Goal: Task Accomplishment & Management: Manage account settings

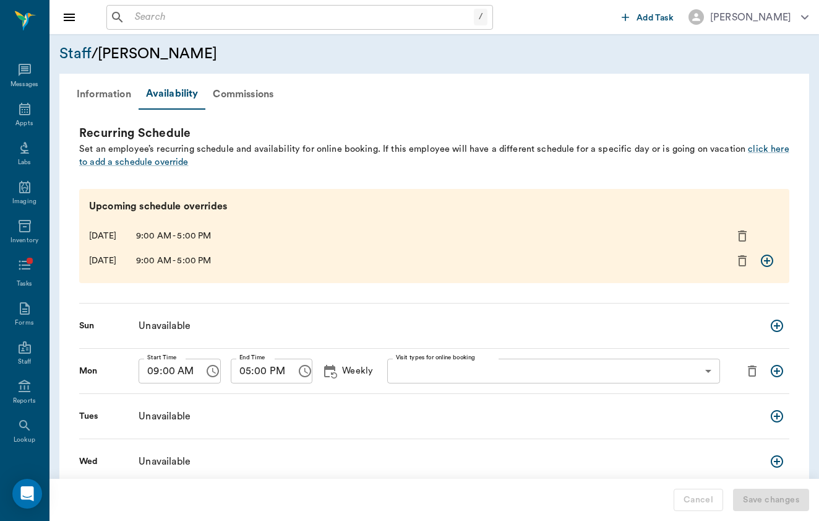
click at [264, 9] on input "text" at bounding box center [302, 17] width 344 height 17
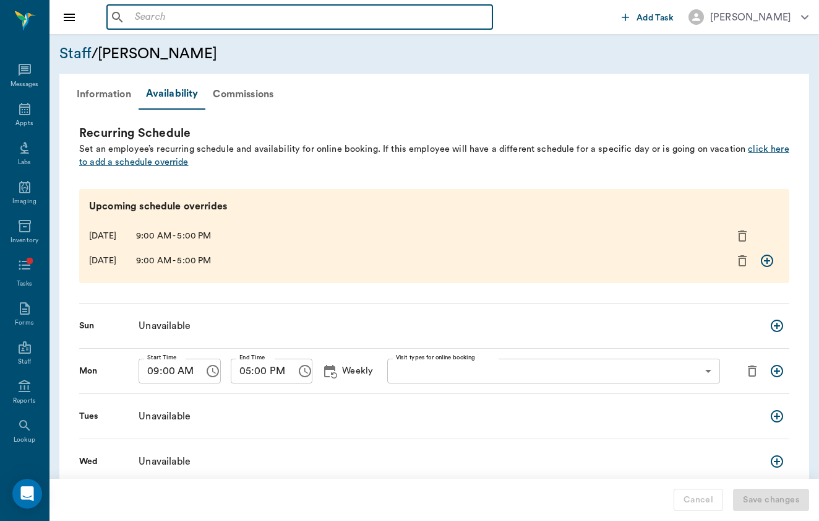
click at [139, 159] on span "click here to add a schedule override" at bounding box center [434, 155] width 711 height 23
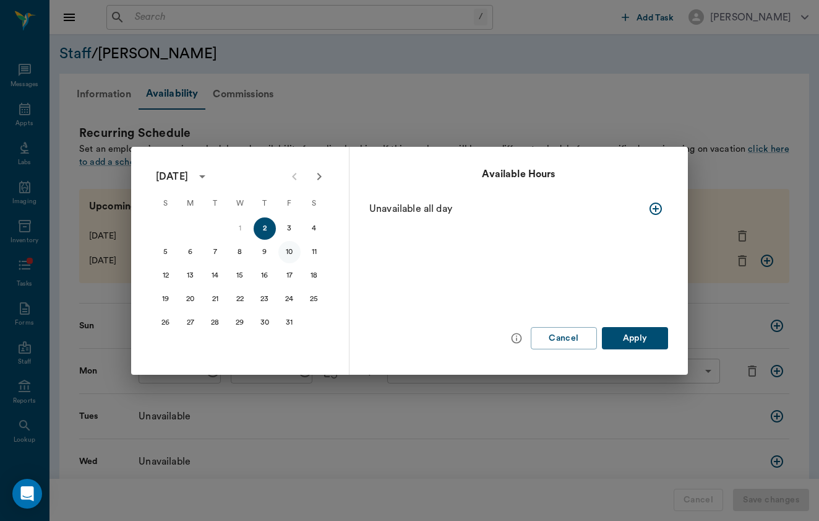
click at [293, 253] on button "10" at bounding box center [290, 252] width 22 height 22
click at [651, 202] on icon "button" at bounding box center [656, 208] width 15 height 15
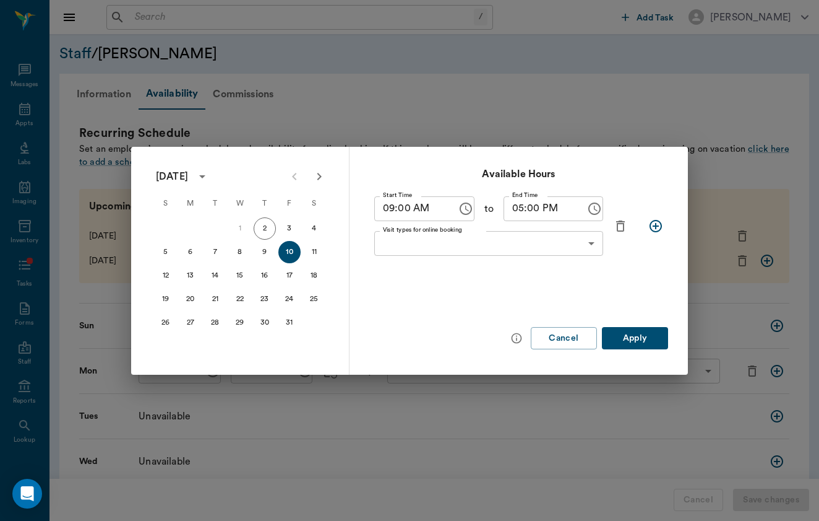
click at [592, 233] on body "/ ​ Add Task [PERSON_NAME] Nectar Messages Appts Labs Imaging Inventory Tasks F…" at bounding box center [409, 341] width 819 height 683
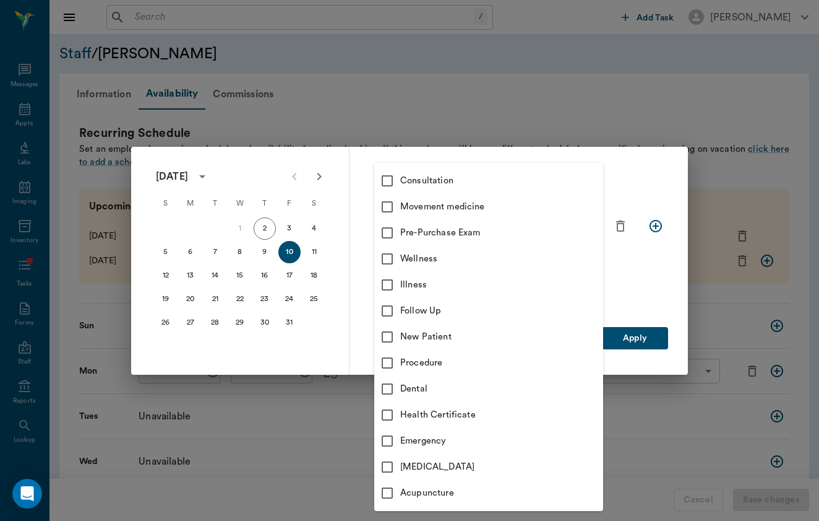
click at [524, 206] on div "Movement medicine" at bounding box center [501, 207] width 203 height 14
type input "6656c4aef87a612ea34fb244"
checkbox input "true"
type input "6656c4aef87a612ea34fb244"
checkbox input "true"
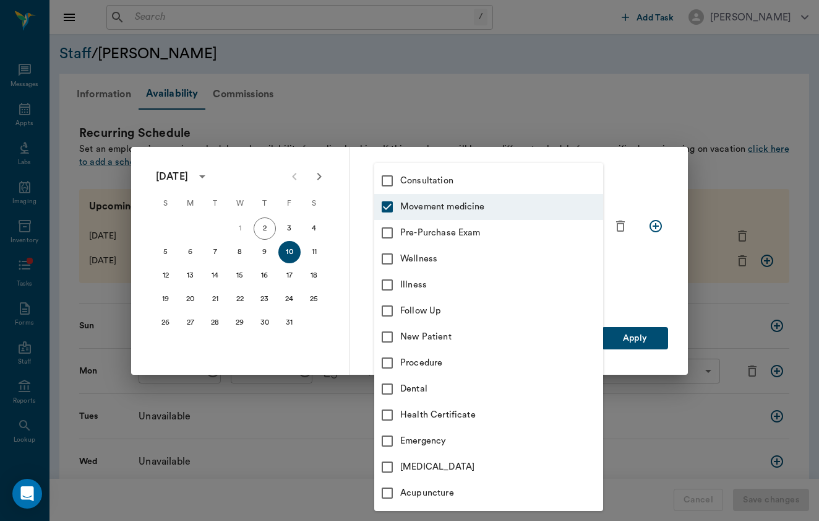
click at [641, 270] on div at bounding box center [409, 260] width 819 height 521
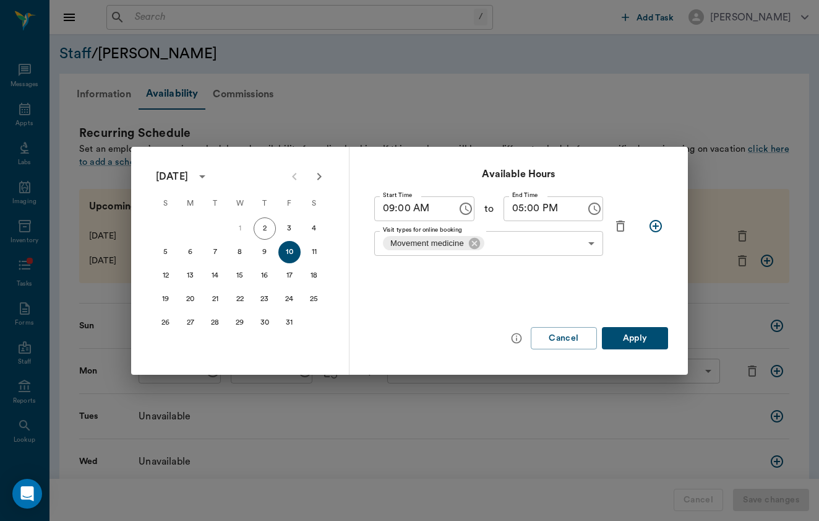
click at [638, 339] on button "Apply" at bounding box center [635, 338] width 66 height 23
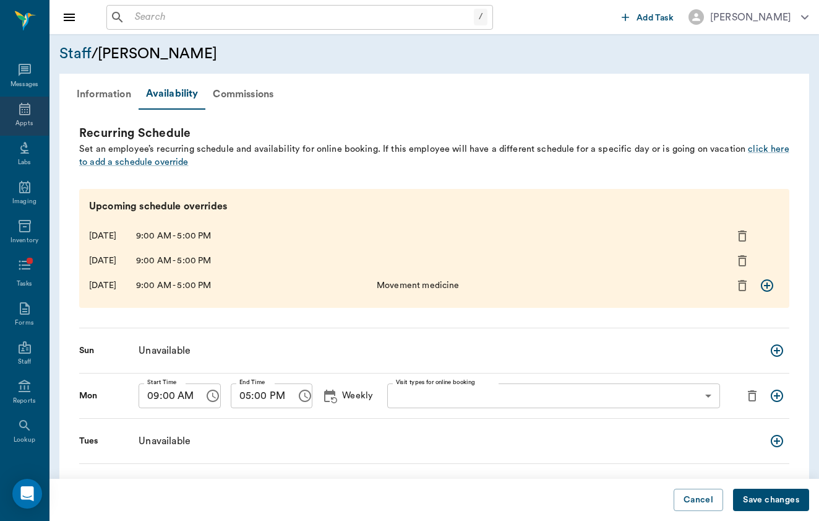
click at [26, 108] on icon at bounding box center [24, 109] width 11 height 12
click at [118, 160] on span "click here to add a schedule override" at bounding box center [434, 155] width 711 height 23
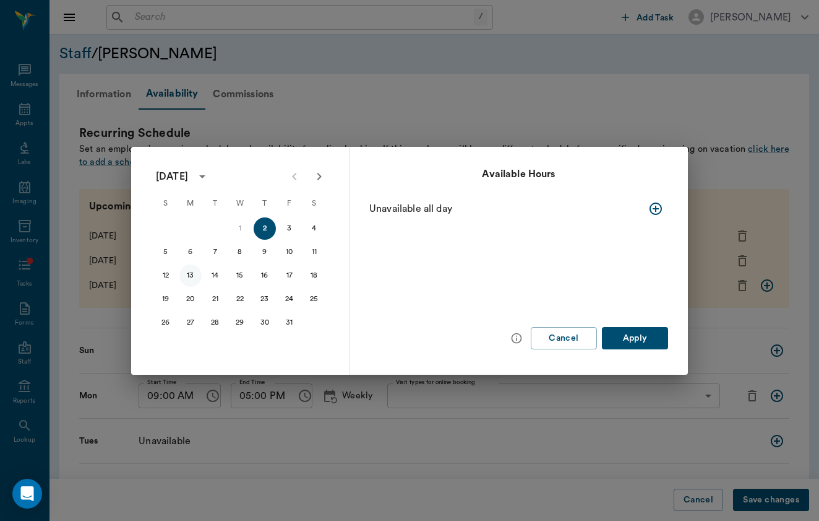
click at [189, 281] on button "13" at bounding box center [190, 275] width 22 height 22
click at [191, 295] on button "20" at bounding box center [190, 299] width 22 height 22
click at [642, 211] on div at bounding box center [638, 208] width 60 height 25
click at [668, 205] on div "Available Hours Unavailable all day Cancel Apply" at bounding box center [519, 261] width 339 height 228
click at [657, 205] on icon "button" at bounding box center [656, 208] width 15 height 15
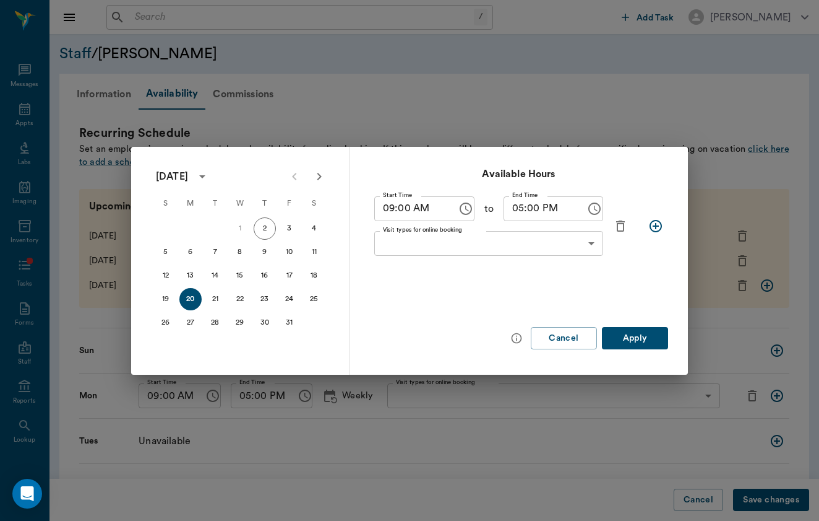
click at [631, 341] on button "Apply" at bounding box center [635, 338] width 66 height 23
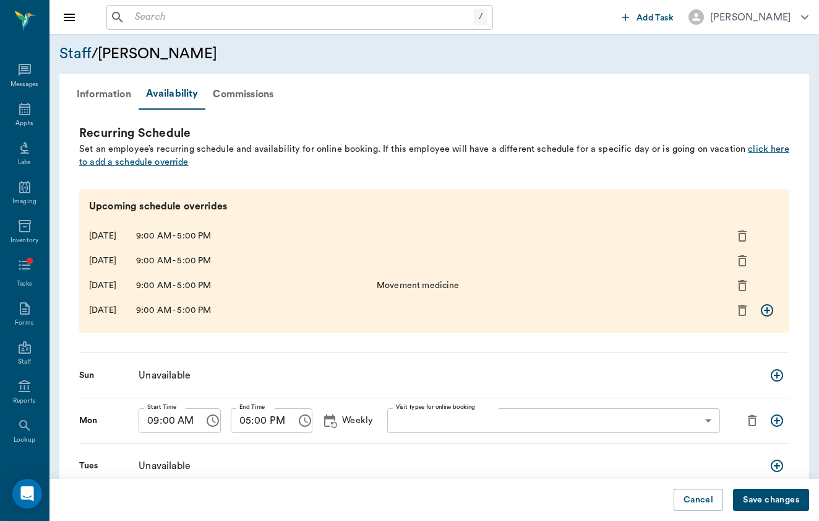
click at [155, 164] on span "click here to add a schedule override" at bounding box center [434, 155] width 711 height 23
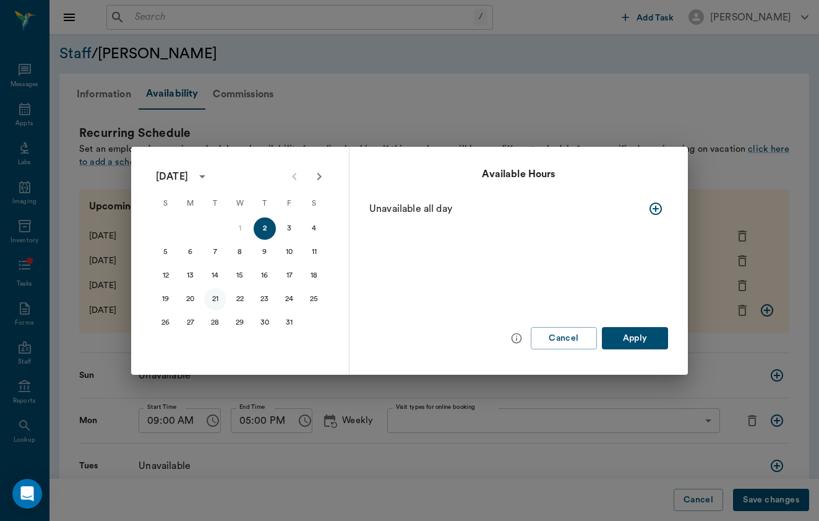
click at [214, 296] on button "21" at bounding box center [215, 299] width 22 height 22
click at [653, 202] on icon "button" at bounding box center [656, 208] width 15 height 15
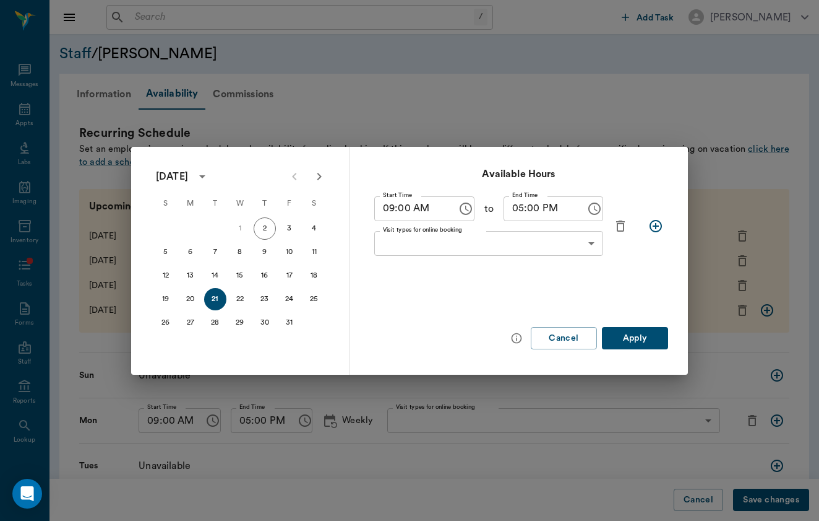
click at [654, 335] on button "Apply" at bounding box center [635, 338] width 66 height 23
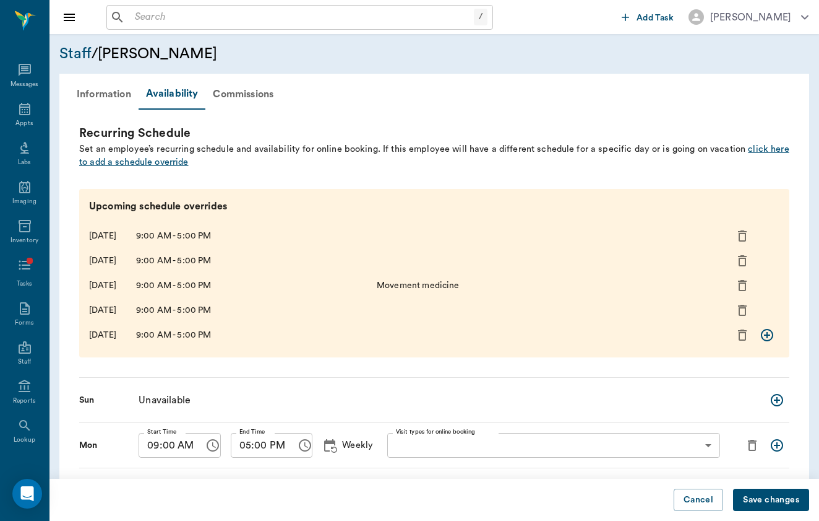
click at [154, 161] on span "click here to add a schedule override" at bounding box center [434, 155] width 711 height 23
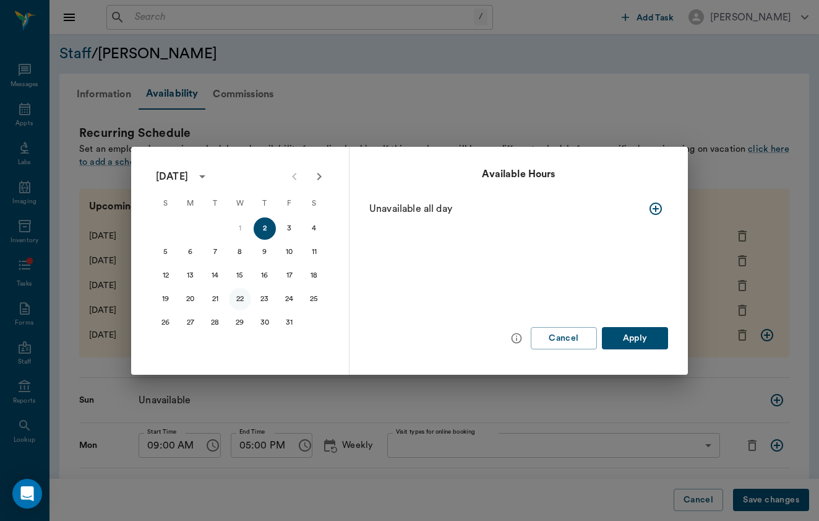
click at [248, 295] on button "22" at bounding box center [240, 299] width 22 height 22
click at [650, 213] on icon "button" at bounding box center [656, 208] width 15 height 15
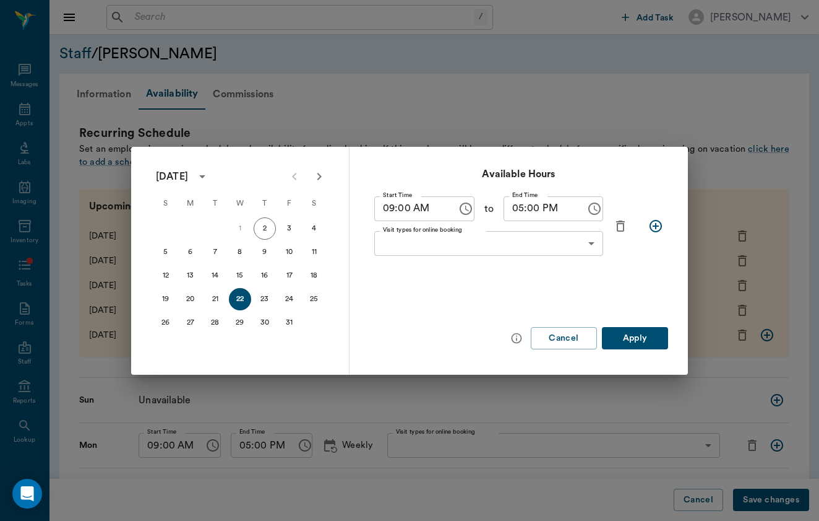
click at [641, 342] on button "Apply" at bounding box center [635, 338] width 66 height 23
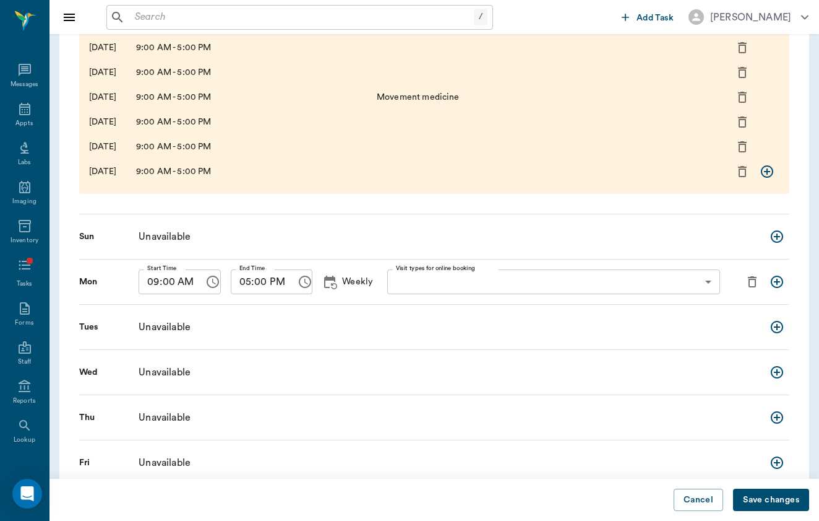
scroll to position [197, 0]
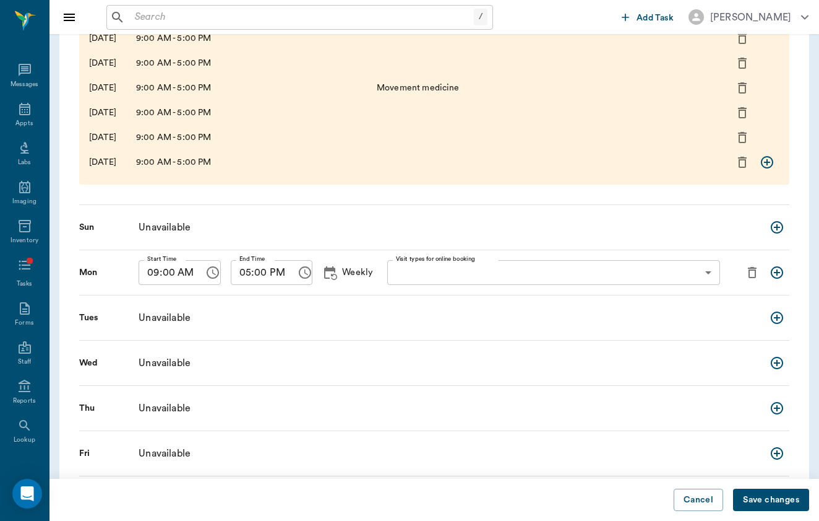
click at [776, 501] on button "Save changes" at bounding box center [771, 499] width 76 height 23
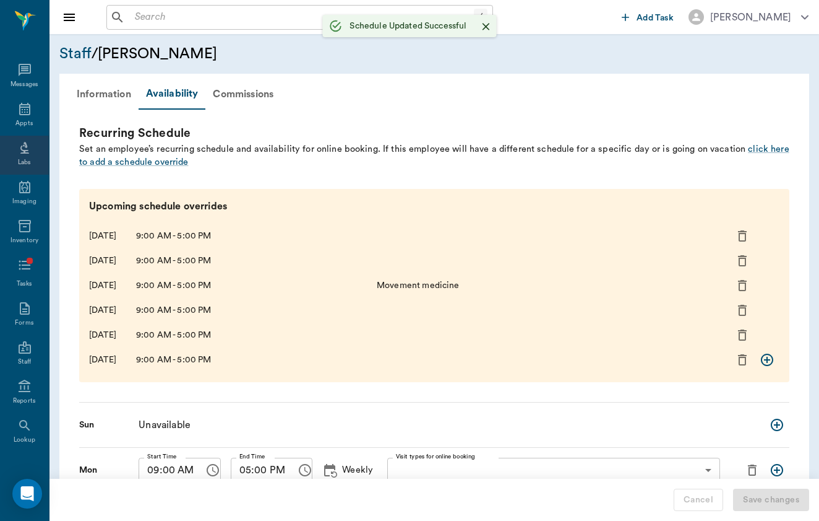
scroll to position [0, 0]
click at [34, 118] on div "Appts" at bounding box center [24, 116] width 49 height 39
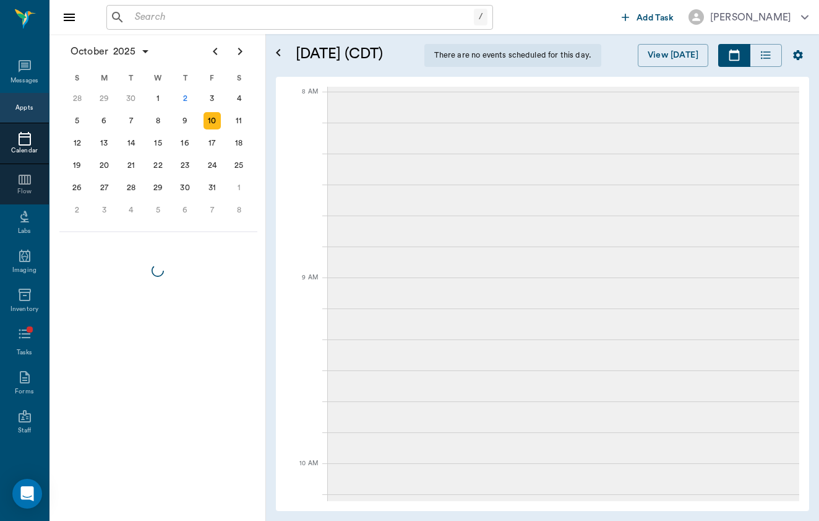
scroll to position [1117, 0]
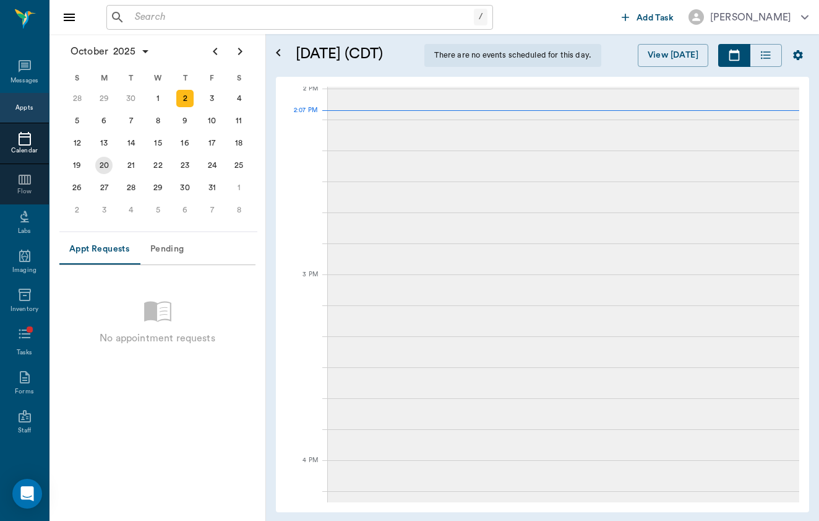
click at [99, 169] on div "20" at bounding box center [103, 165] width 17 height 17
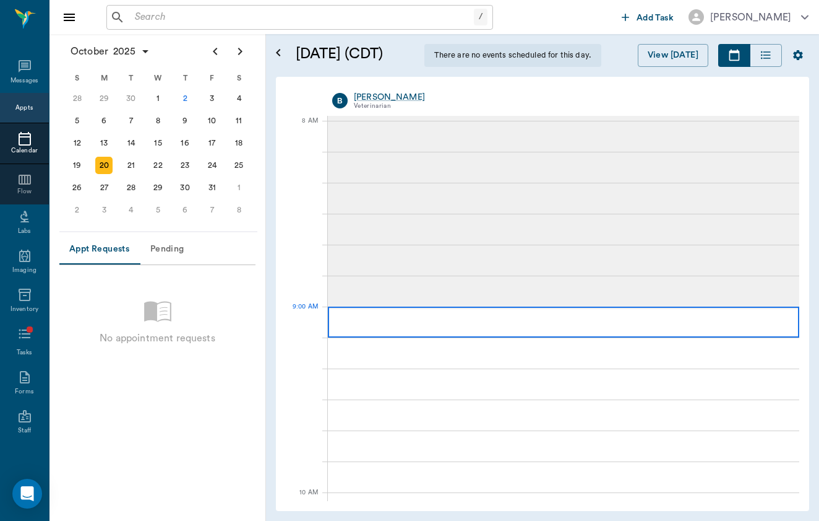
click at [501, 326] on div at bounding box center [564, 321] width 472 height 31
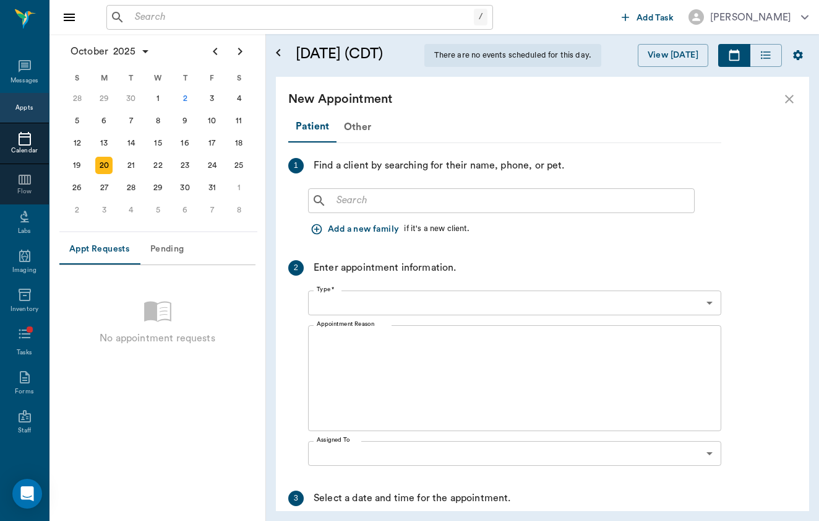
type input "[DATE]"
type input "09:00 AM"
type input "09:45 AM"
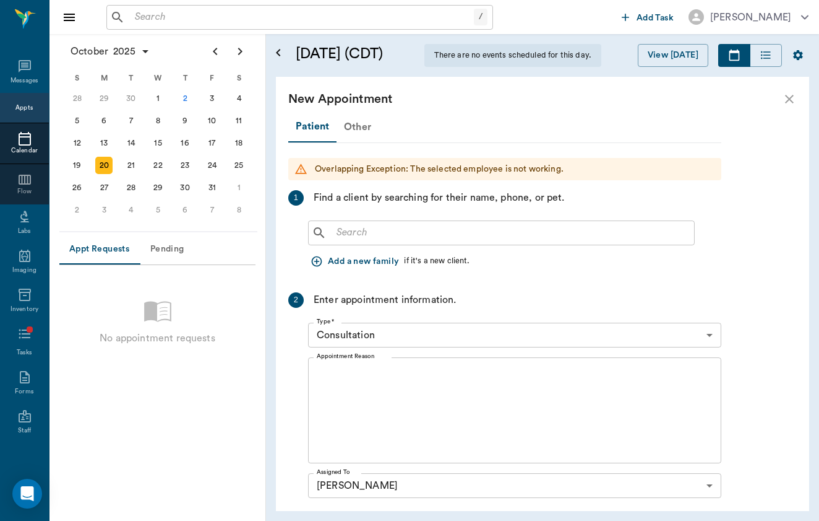
click at [362, 133] on div "Other" at bounding box center [358, 127] width 42 height 30
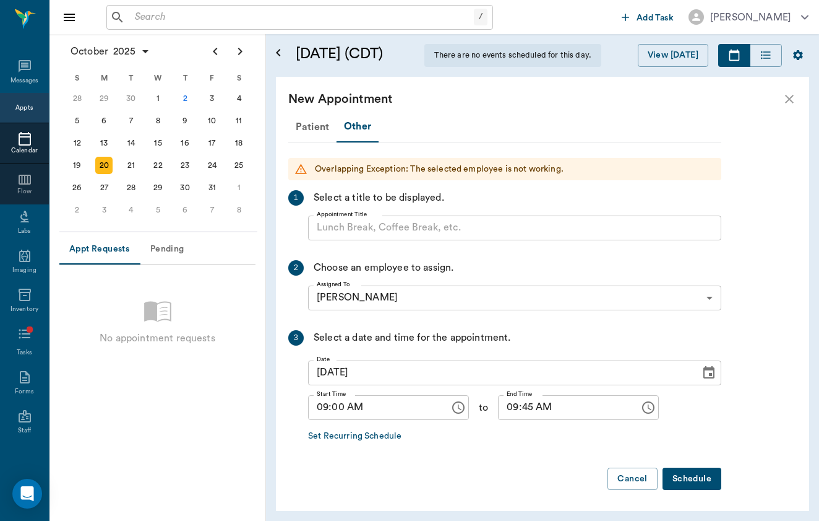
scroll to position [0, 0]
click at [363, 229] on input "Appointment Title" at bounding box center [514, 227] width 413 height 25
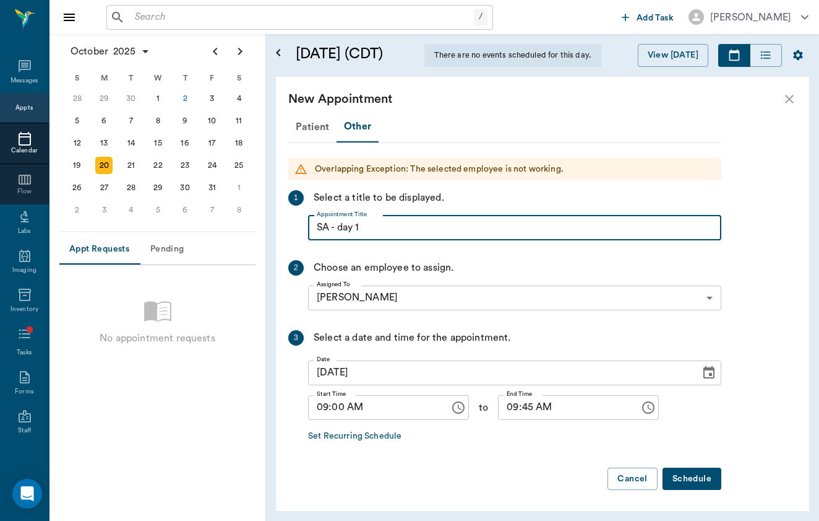
type input "SA - day 1"
click at [511, 404] on input "09:45 AM" at bounding box center [564, 407] width 133 height 25
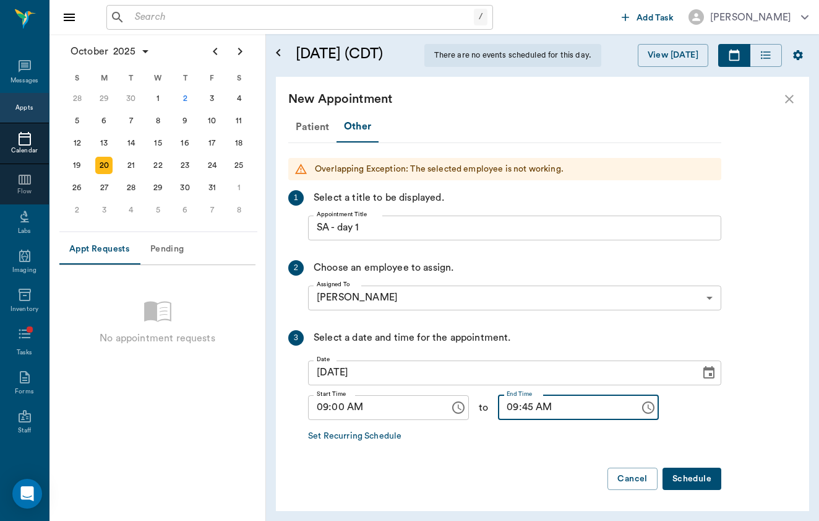
click at [530, 409] on input "09:45 AM" at bounding box center [564, 407] width 133 height 25
type input "09:15 AM"
click at [707, 482] on button "Schedule" at bounding box center [692, 478] width 59 height 23
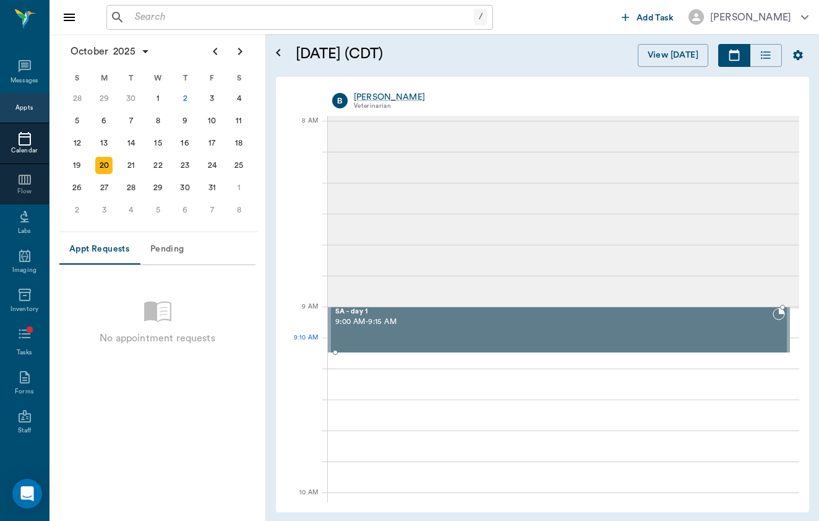
click at [399, 343] on div "SA - day 1 9:00 AM - 9:15 AM" at bounding box center [553, 330] width 440 height 44
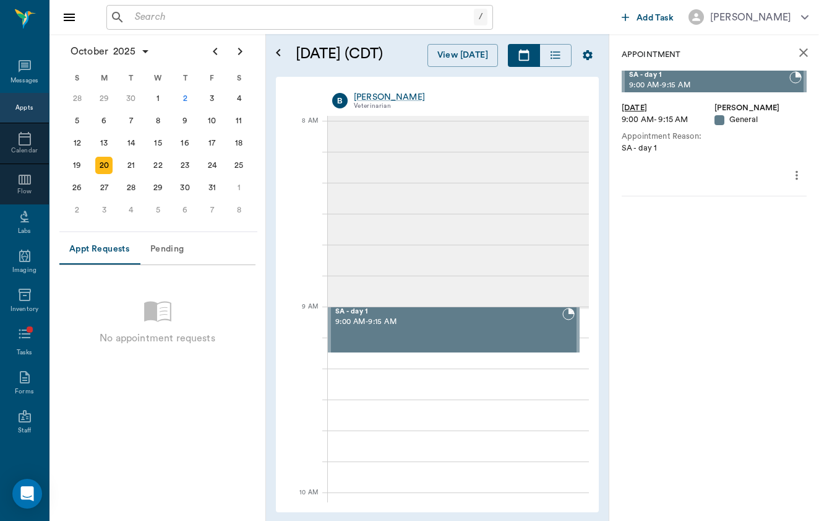
click at [793, 176] on icon "more" at bounding box center [797, 175] width 14 height 15
click at [642, 188] on div at bounding box center [409, 260] width 819 height 521
click at [138, 168] on div "21" at bounding box center [131, 165] width 17 height 17
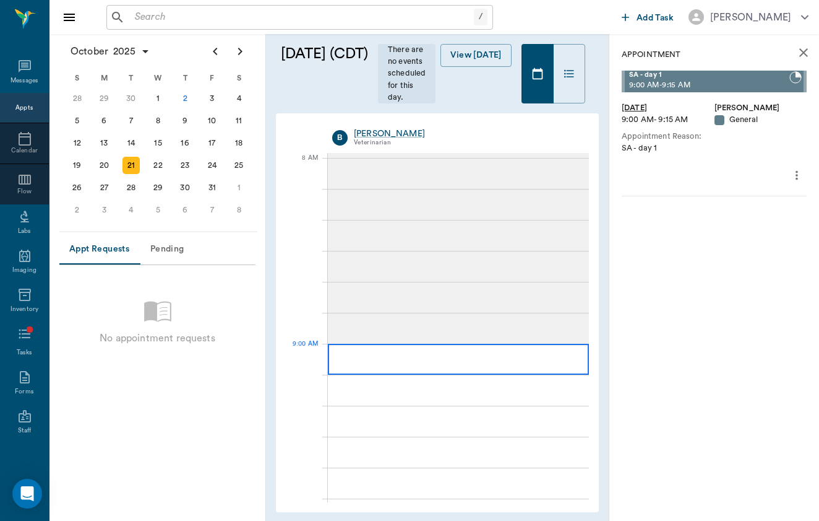
click at [420, 368] on div at bounding box center [458, 359] width 261 height 31
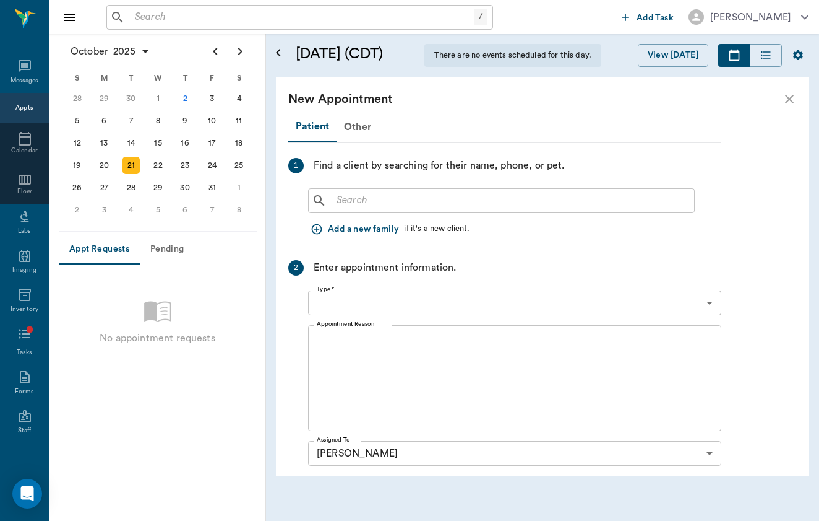
type input "[DATE]"
type input "09:00 AM"
type input "09:45 AM"
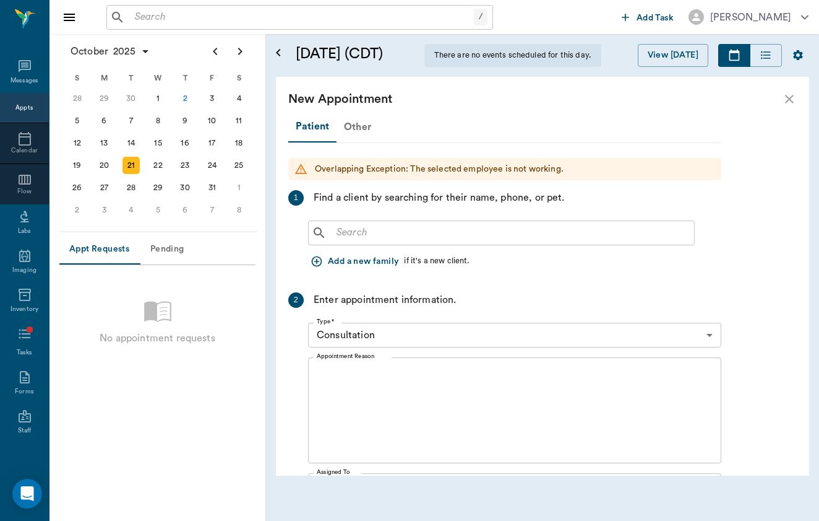
scroll to position [-1, 0]
click at [363, 134] on div "Other" at bounding box center [358, 127] width 42 height 30
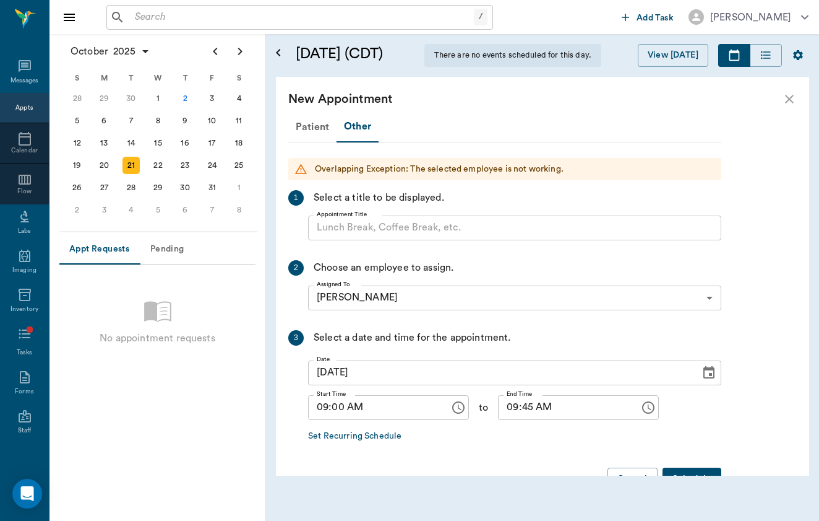
click at [365, 231] on input "Appointment Title" at bounding box center [514, 227] width 413 height 25
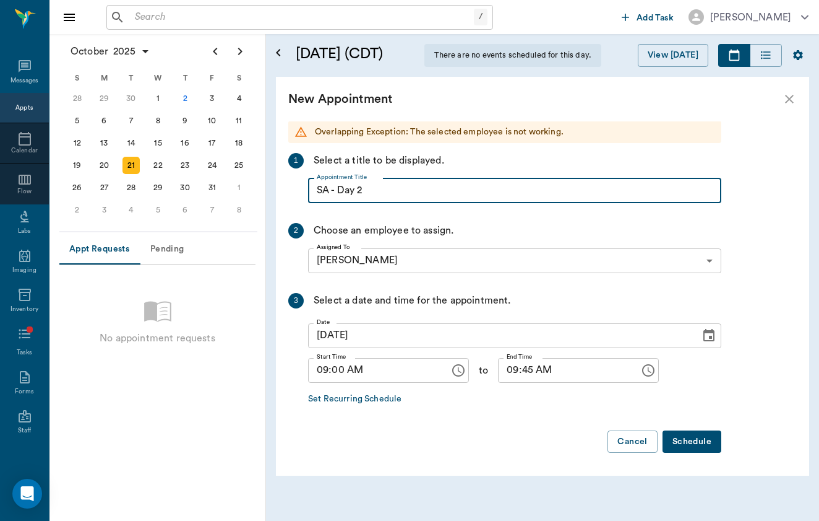
scroll to position [37, 0]
type input "SA - Day 2"
click at [525, 373] on input "09:45 AM" at bounding box center [564, 370] width 133 height 25
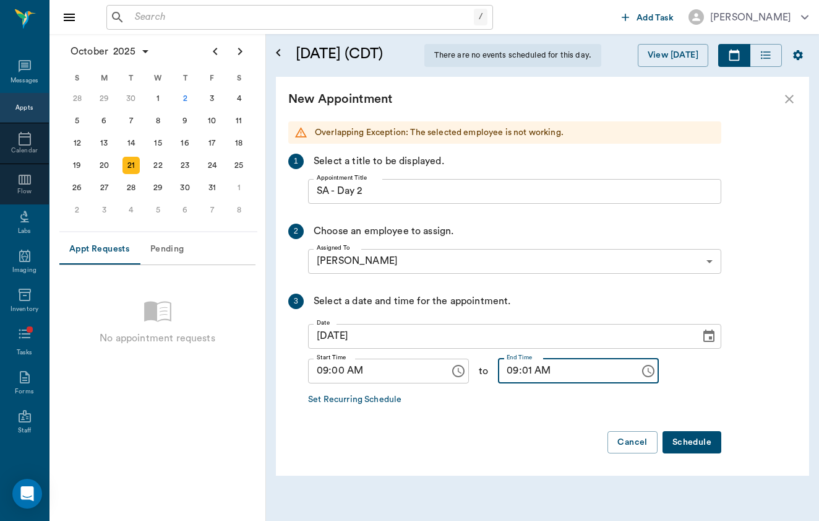
type input "09:15 AM"
click at [683, 448] on button "Schedule" at bounding box center [692, 442] width 59 height 23
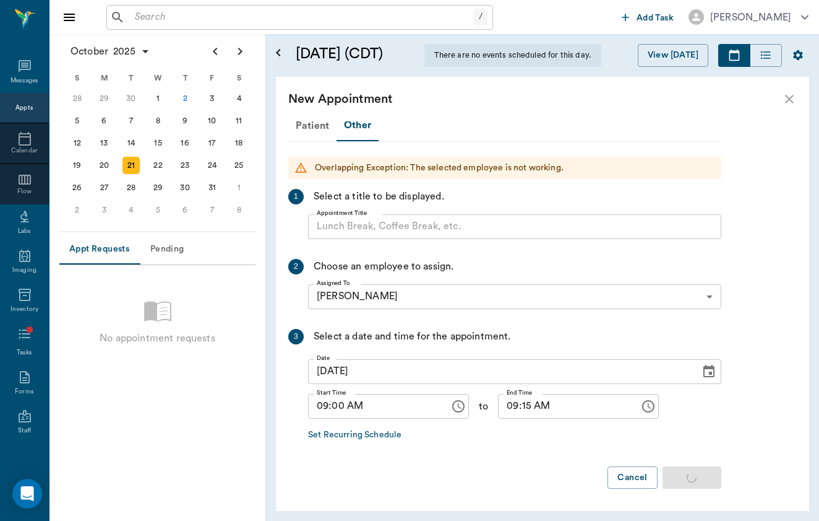
scroll to position [0, 0]
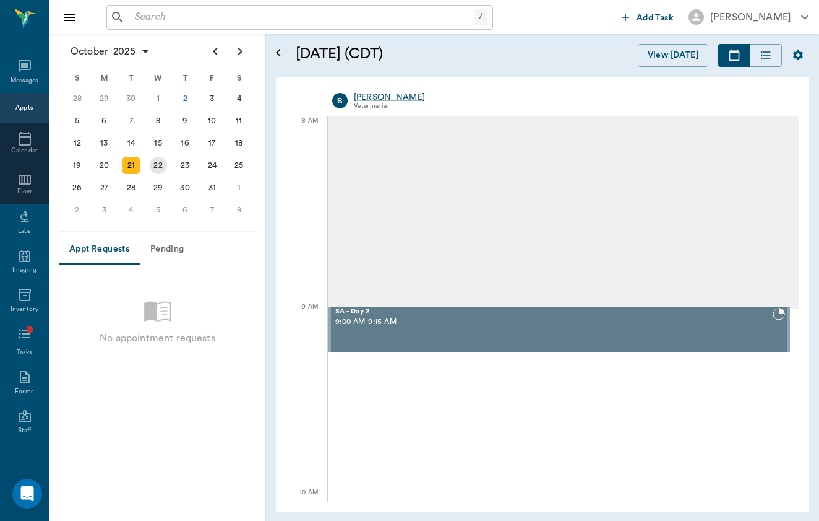
click at [160, 160] on div "22" at bounding box center [158, 165] width 17 height 17
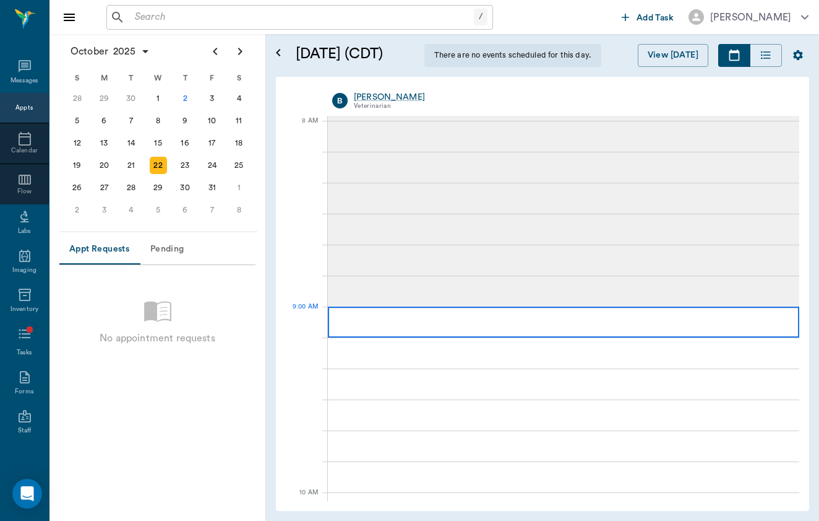
click at [366, 327] on div at bounding box center [564, 321] width 472 height 31
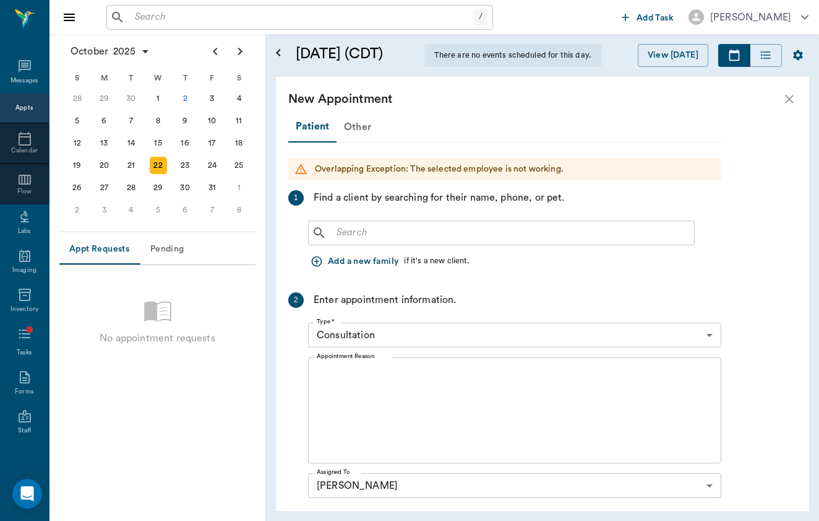
click at [353, 125] on div "Other" at bounding box center [358, 127] width 42 height 30
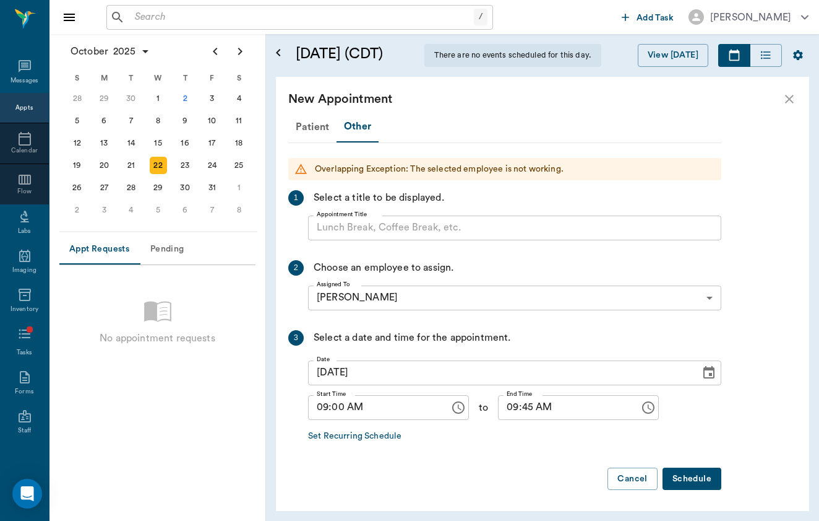
click at [369, 219] on input "Appointment Title" at bounding box center [514, 227] width 413 height 25
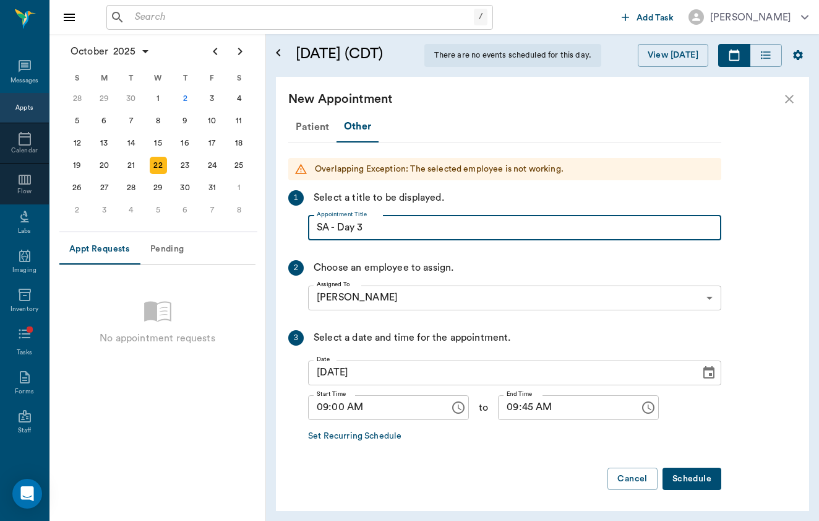
type input "SA - Day 3"
click at [539, 401] on input "09:45 AM" at bounding box center [564, 407] width 133 height 25
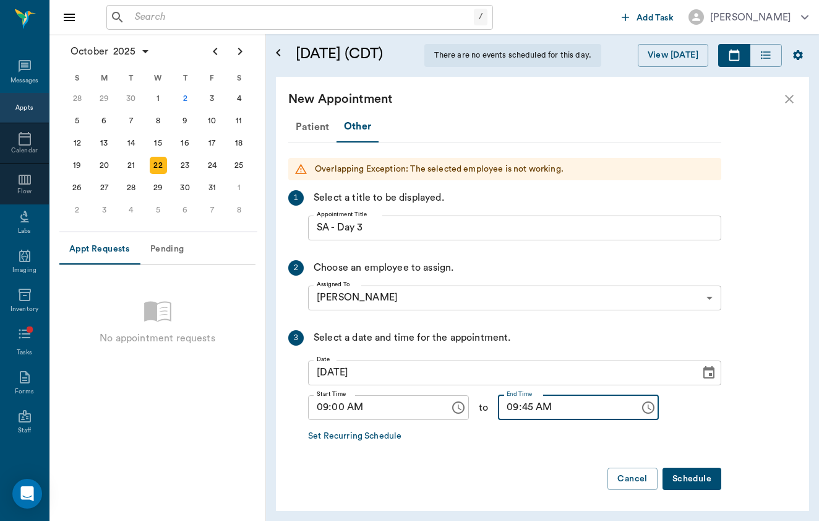
click at [525, 411] on input "09:45 AM" at bounding box center [564, 407] width 133 height 25
type input "09:15 AM"
click at [701, 483] on button "Schedule" at bounding box center [692, 478] width 59 height 23
